Goal: Task Accomplishment & Management: Complete application form

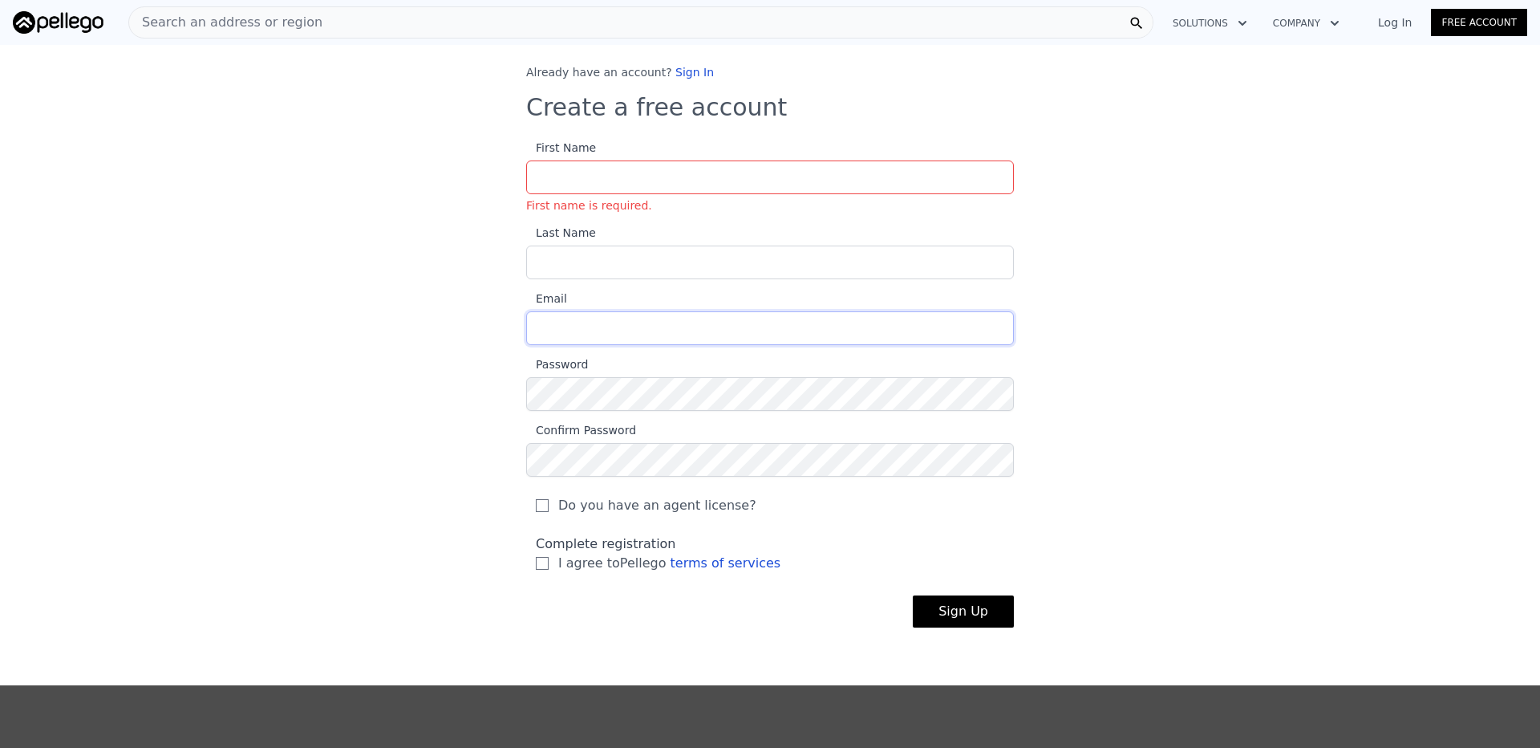
click at [846, 316] on input "Email" at bounding box center [770, 328] width 488 height 34
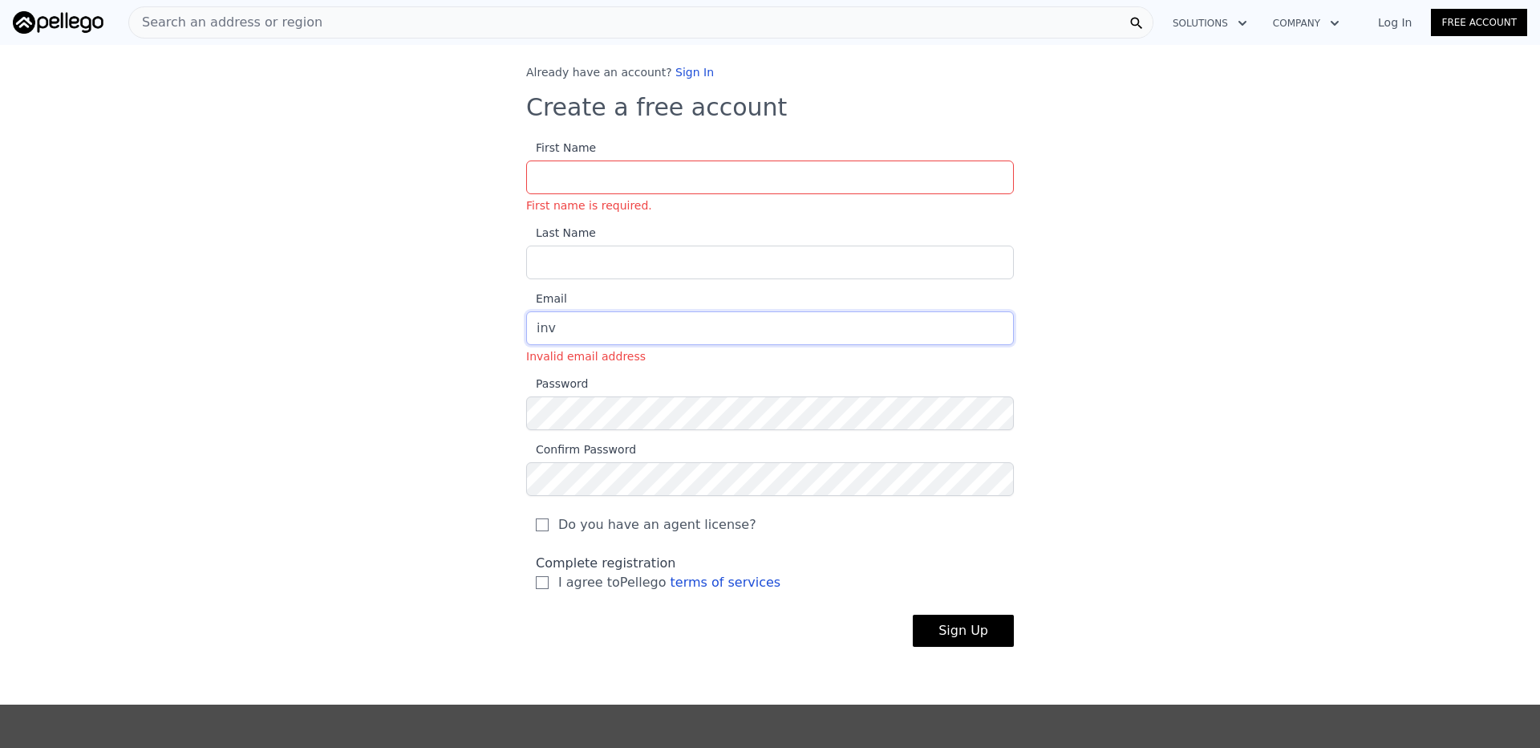
type input "[EMAIL_ADDRESS][DOMAIN_NAME]"
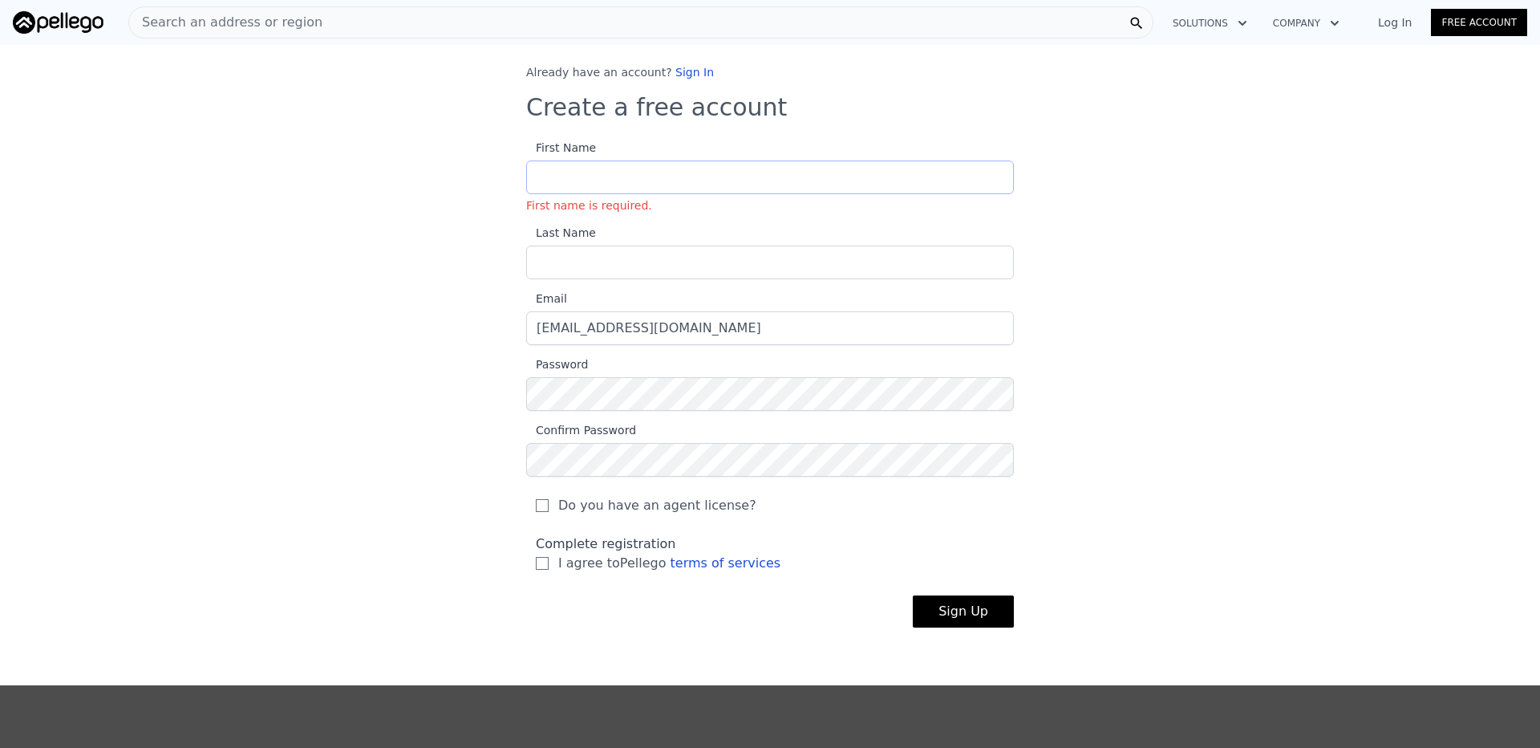
drag, startPoint x: 735, startPoint y: 188, endPoint x: 776, endPoint y: 181, distance: 41.4
click at [744, 184] on input "First Name First name is required." at bounding box center [770, 177] width 488 height 34
type input "[PERSON_NAME]"
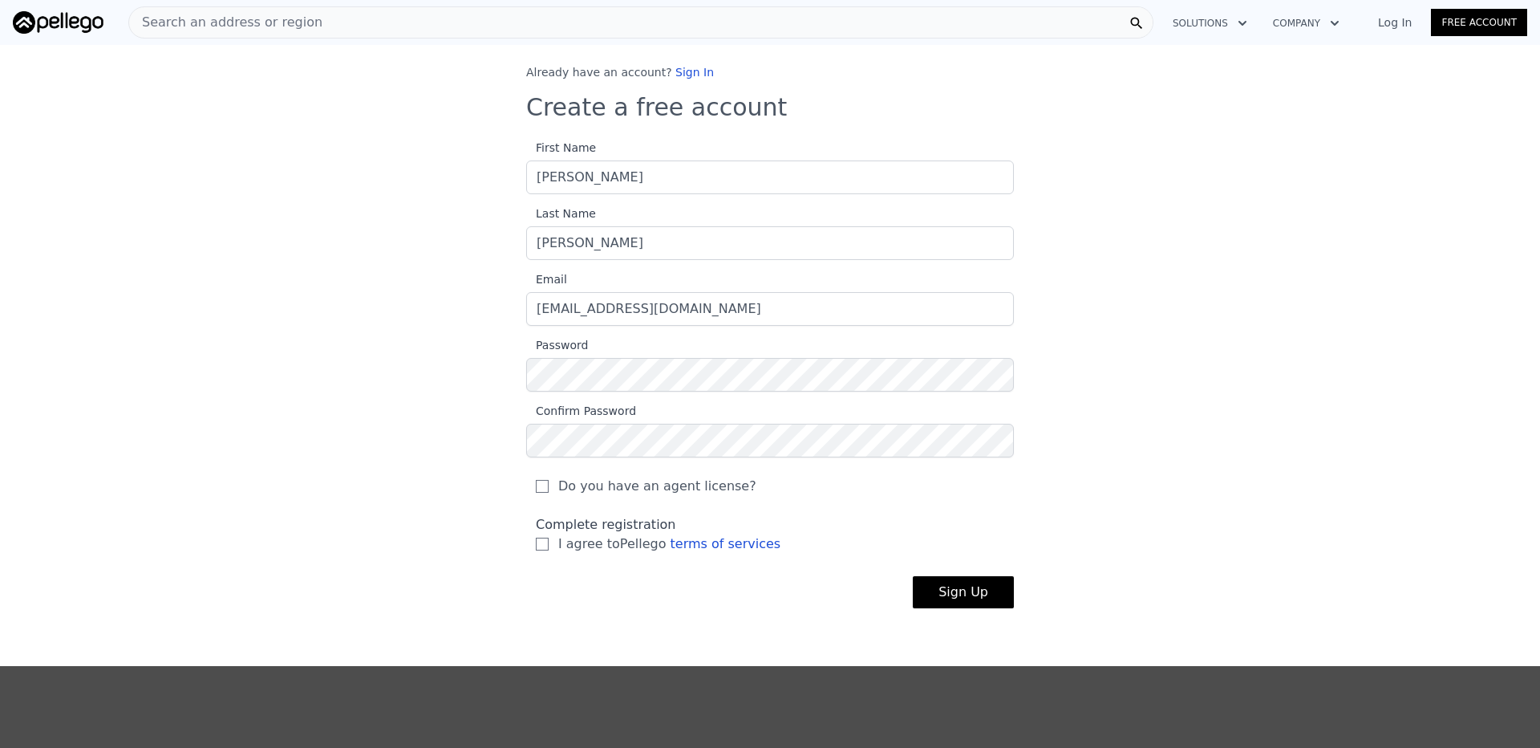
click at [581, 491] on span "Do you have an agent license?" at bounding box center [657, 485] width 198 height 19
click at [549, 491] on input "Do you have an agent license?" at bounding box center [542, 486] width 13 height 13
checkbox input "true"
click at [540, 550] on label "I agree to Pellego terms of services" at bounding box center [770, 543] width 468 height 19
click at [540, 550] on input "I agree to Pellego terms of services" at bounding box center [542, 543] width 13 height 13
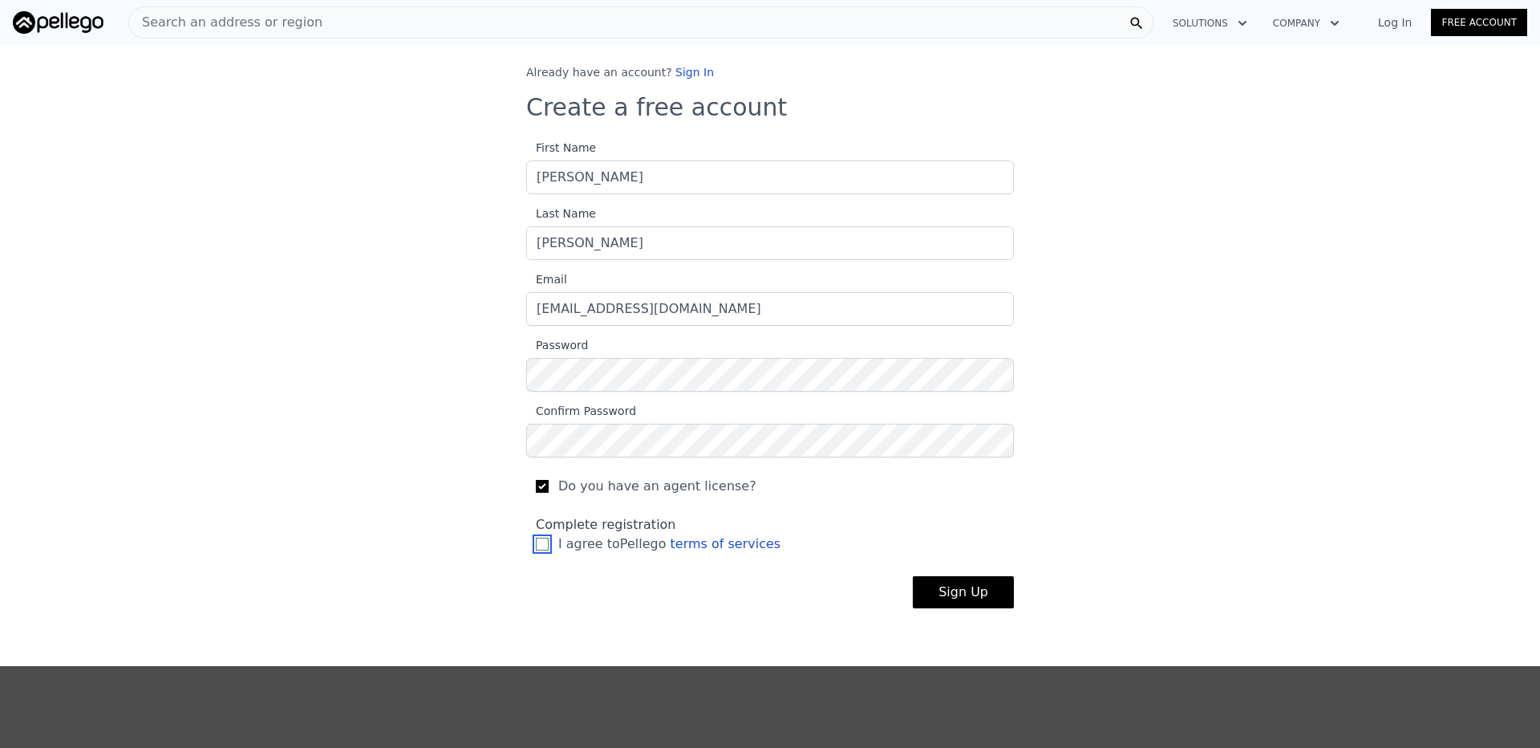
checkbox input "true"
click at [966, 590] on button "Sign Up" at bounding box center [963, 592] width 101 height 32
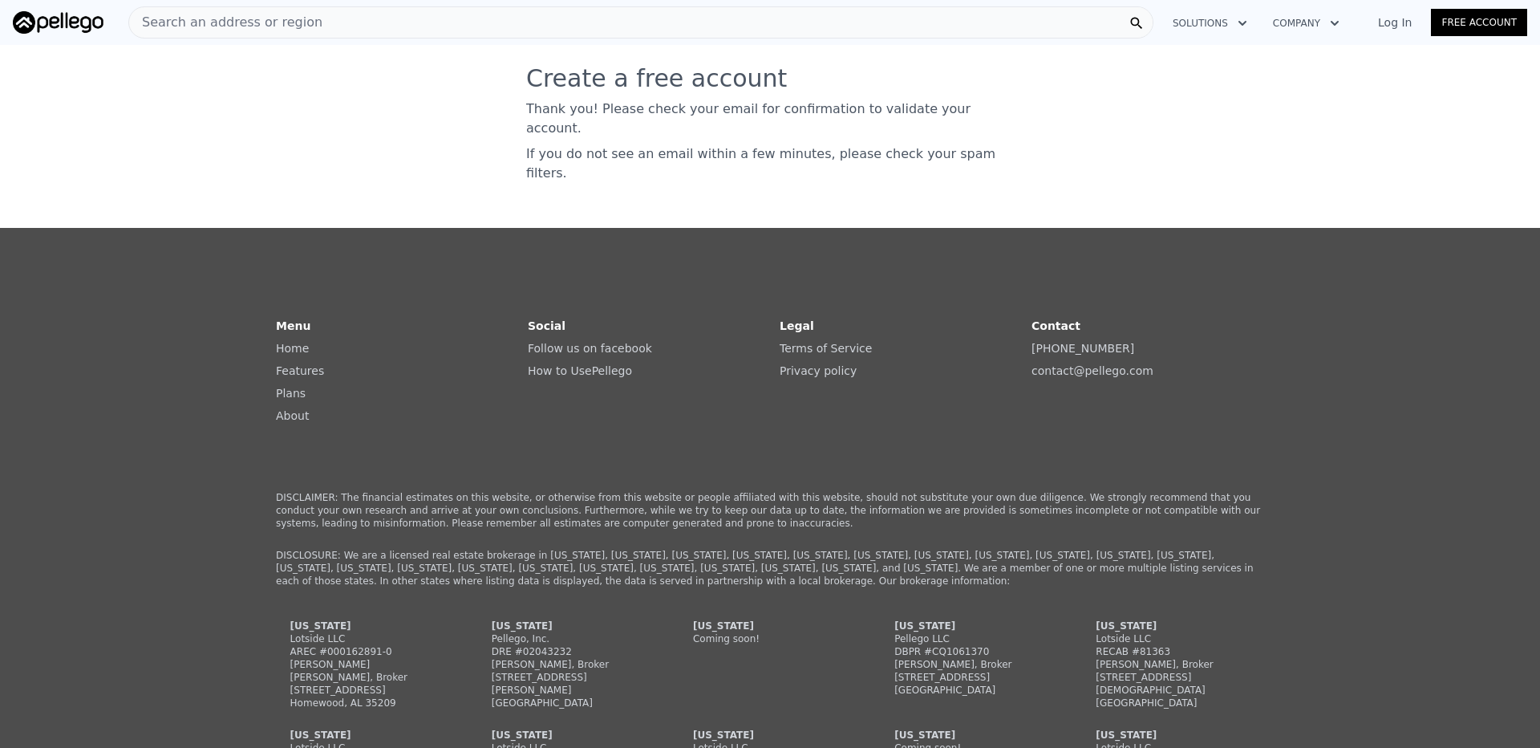
click at [1461, 88] on div "Create a free account Thank you! Please check your email for confirmation to va…" at bounding box center [770, 130] width 1540 height 132
click at [1402, 22] on link "Log In" at bounding box center [1395, 22] width 72 height 16
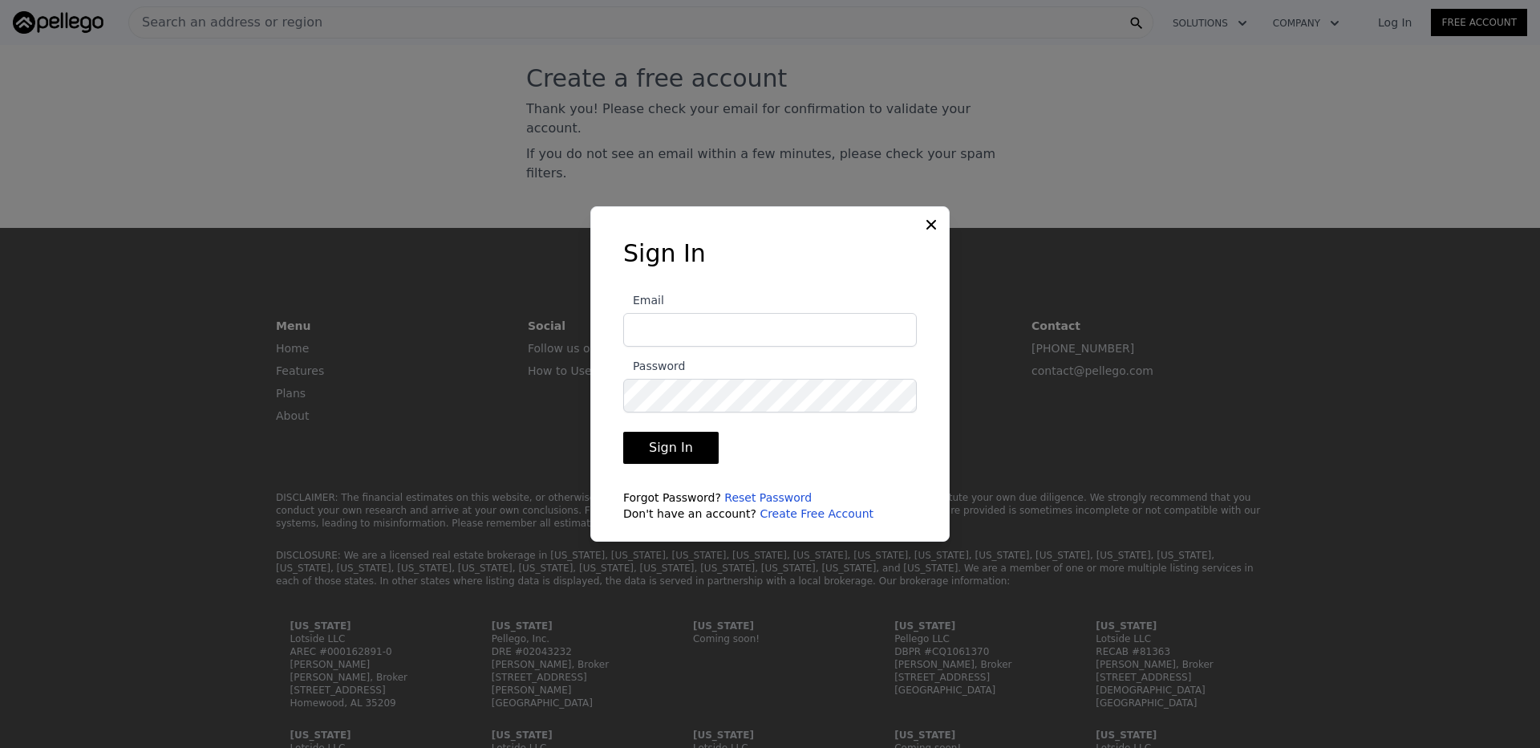
type input "[EMAIL_ADDRESS][DOMAIN_NAME]"
click at [847, 339] on input "[EMAIL_ADDRESS][DOMAIN_NAME]" at bounding box center [770, 330] width 294 height 34
click at [663, 458] on button "Sign In" at bounding box center [670, 448] width 95 height 32
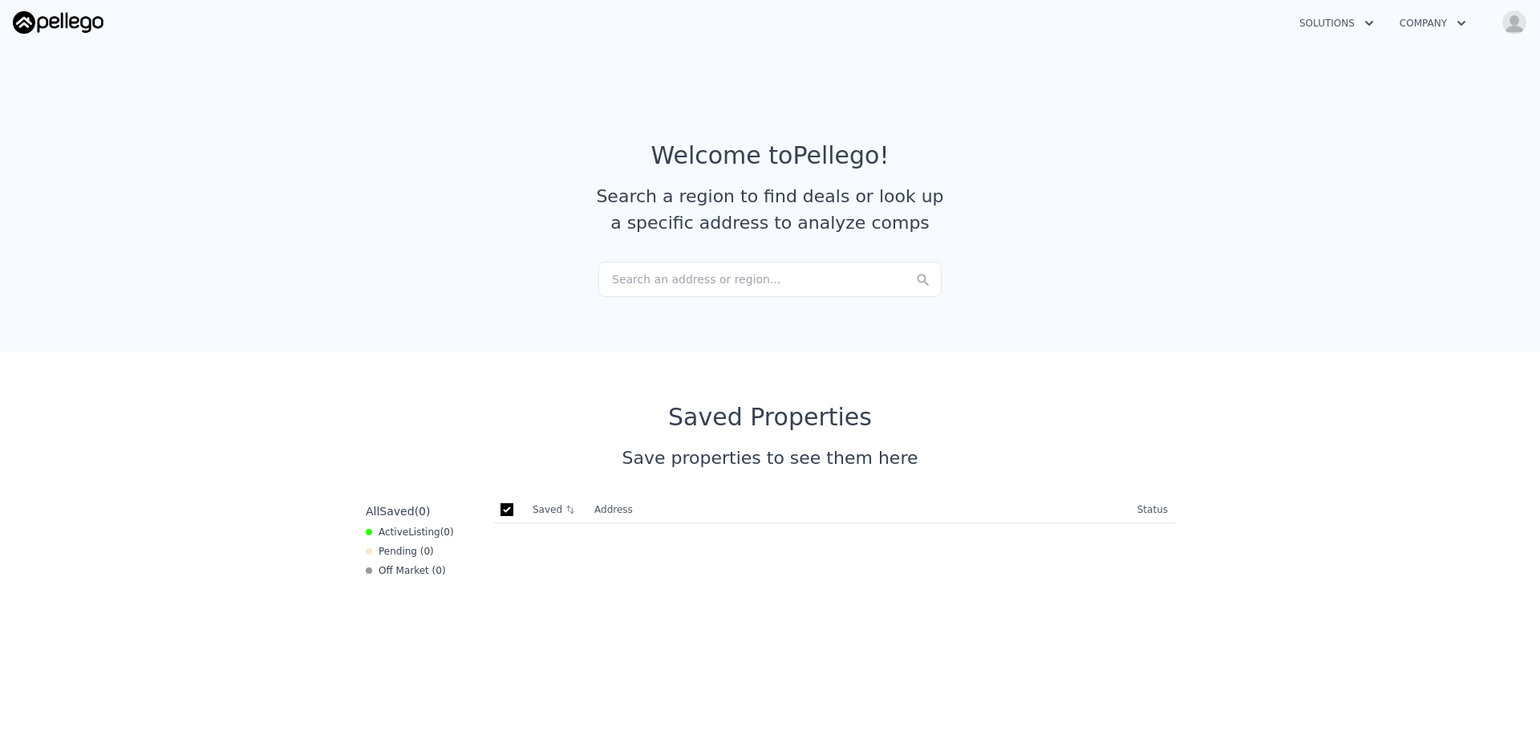
click at [1372, 21] on icon "button" at bounding box center [1369, 23] width 16 height 19
click at [1449, 22] on button "Company" at bounding box center [1433, 23] width 92 height 29
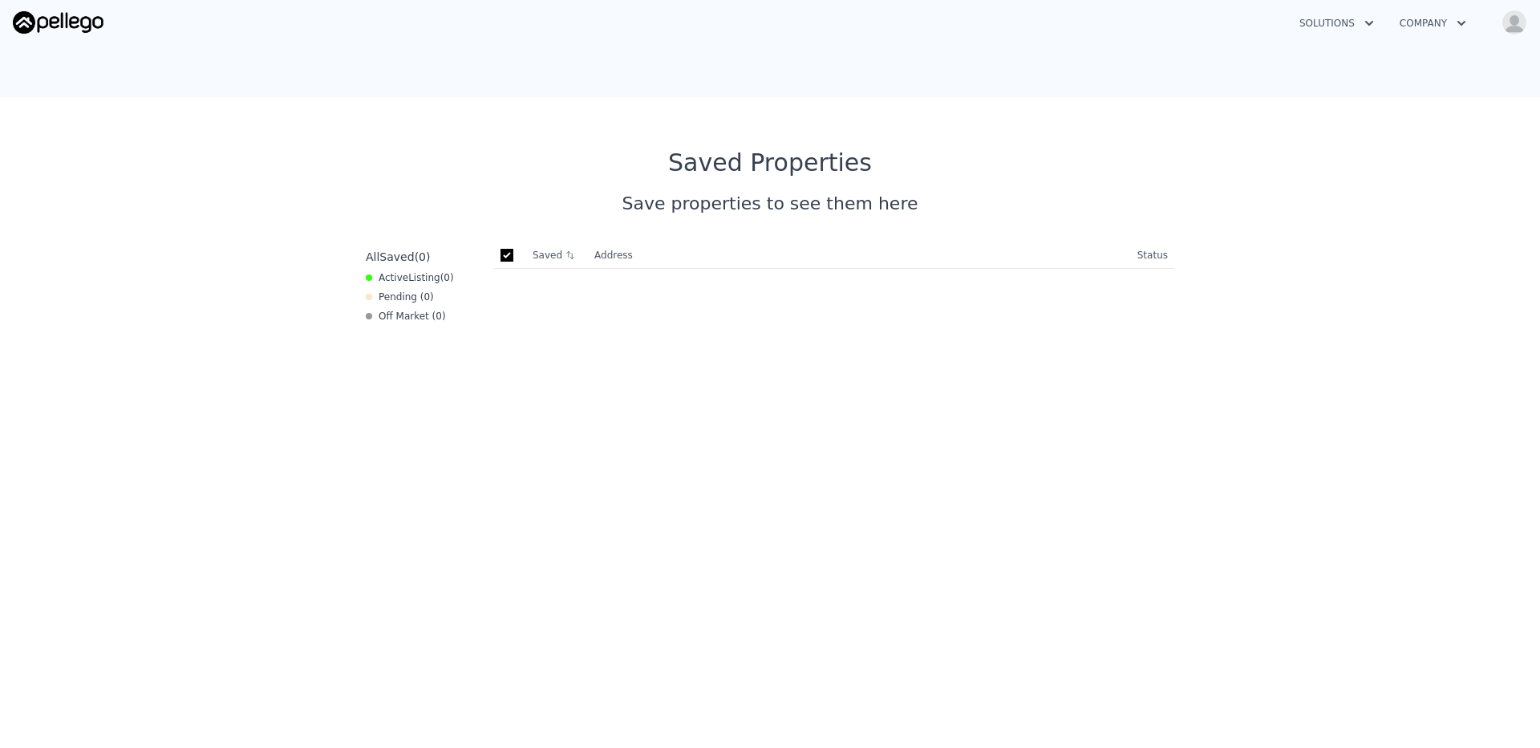
scroll to position [192, 0]
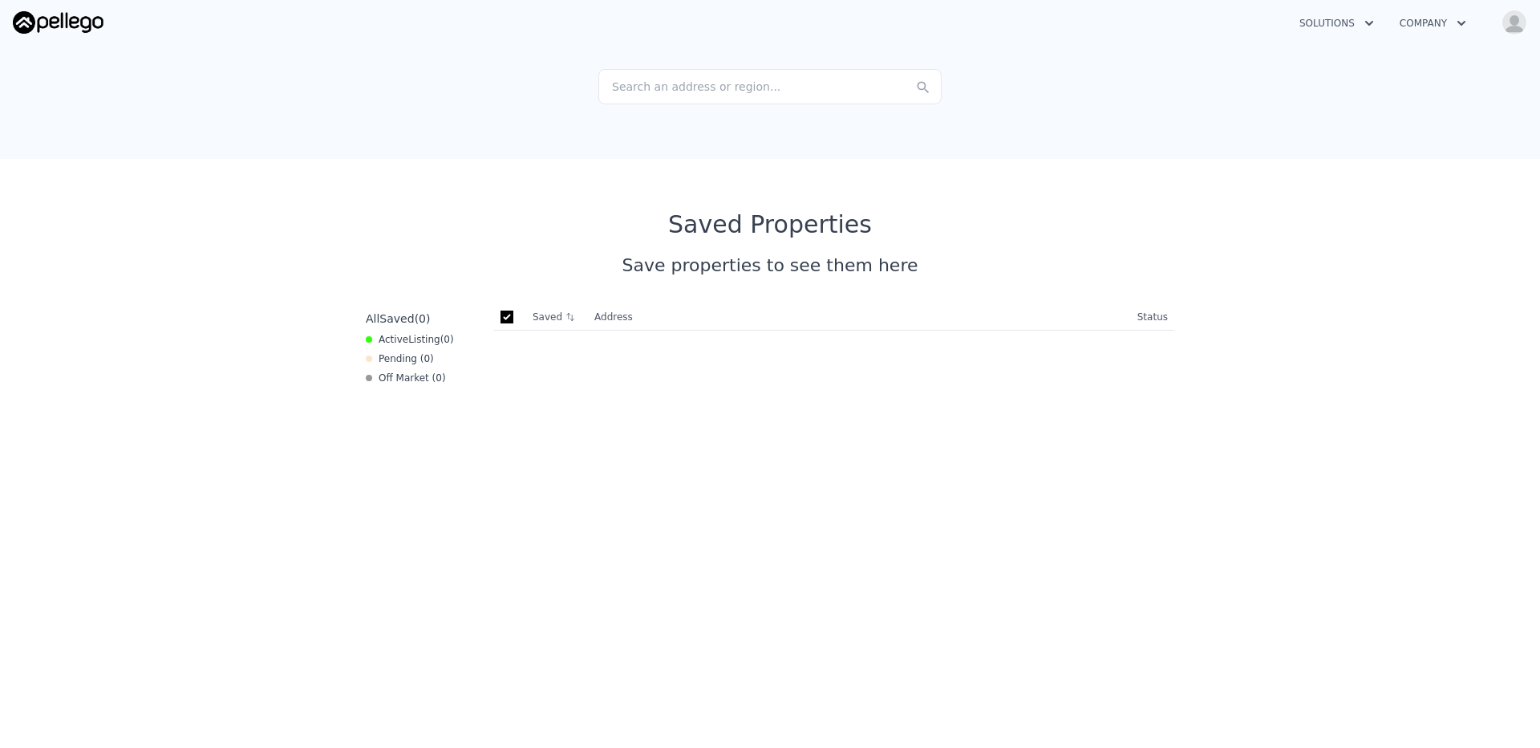
click at [507, 316] on input "checkbox" at bounding box center [506, 316] width 13 height 13
click at [500, 317] on input "checkbox" at bounding box center [506, 316] width 13 height 13
checkbox input "true"
click at [1514, 25] on img "button" at bounding box center [1514, 23] width 26 height 26
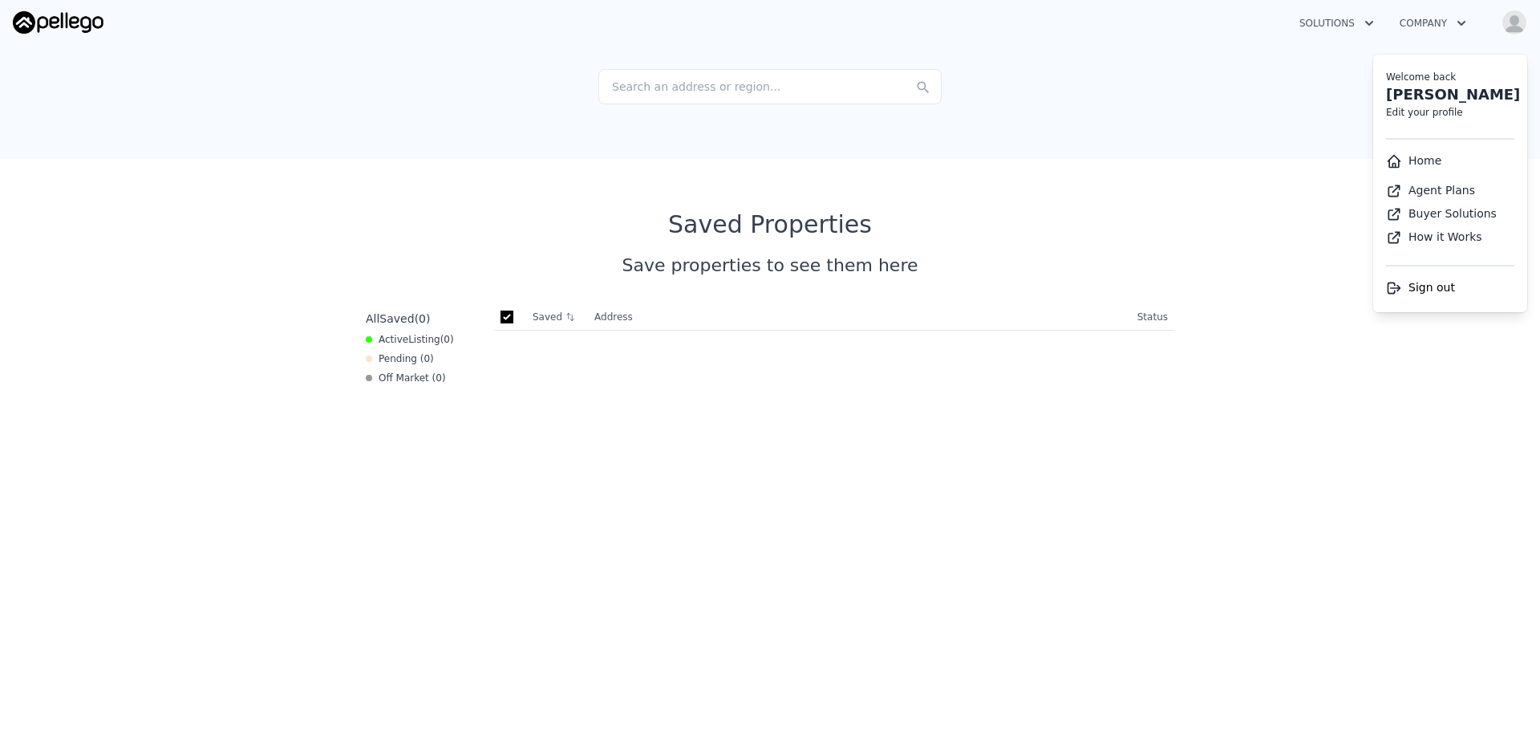
click at [1454, 192] on link "Agent Plans" at bounding box center [1430, 190] width 89 height 13
